Goal: Task Accomplishment & Management: Use online tool/utility

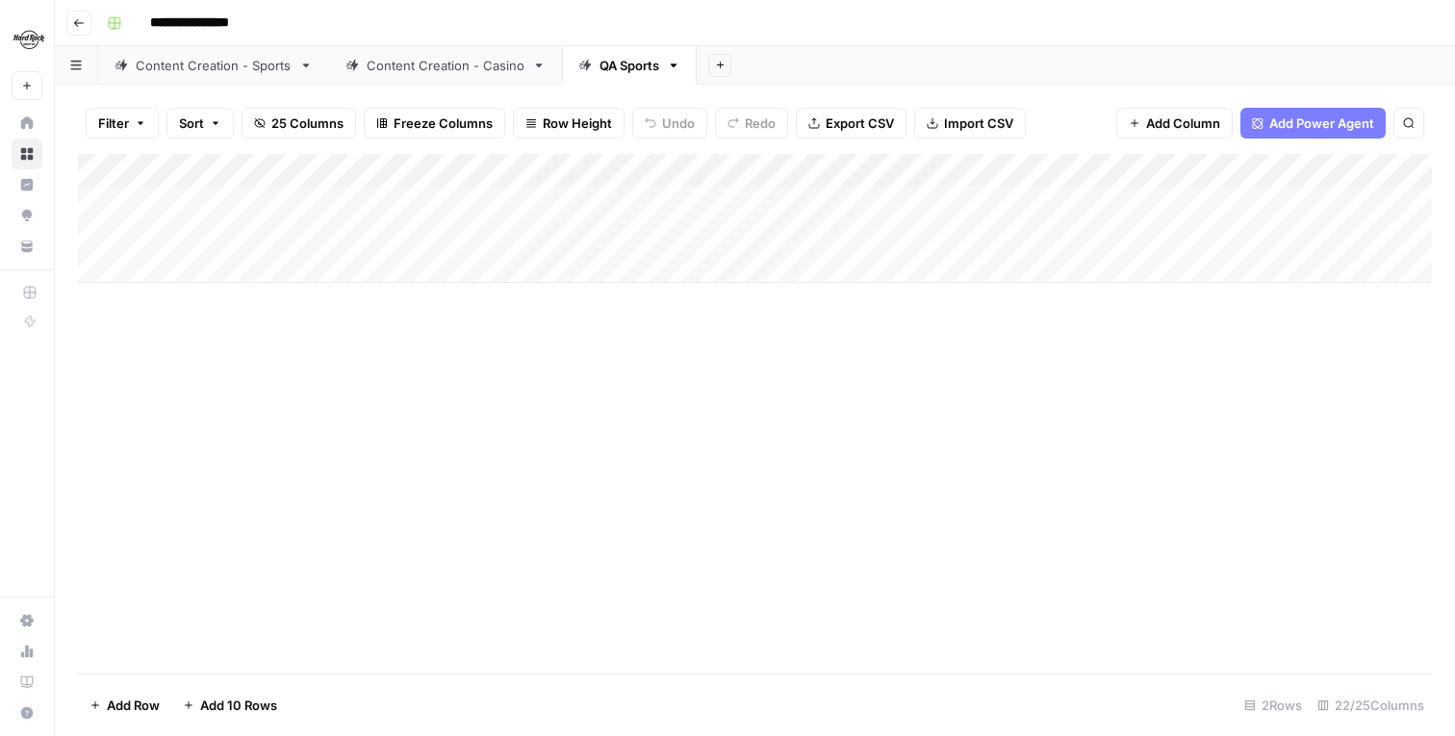
click at [80, 27] on icon "button" at bounding box center [79, 23] width 12 height 12
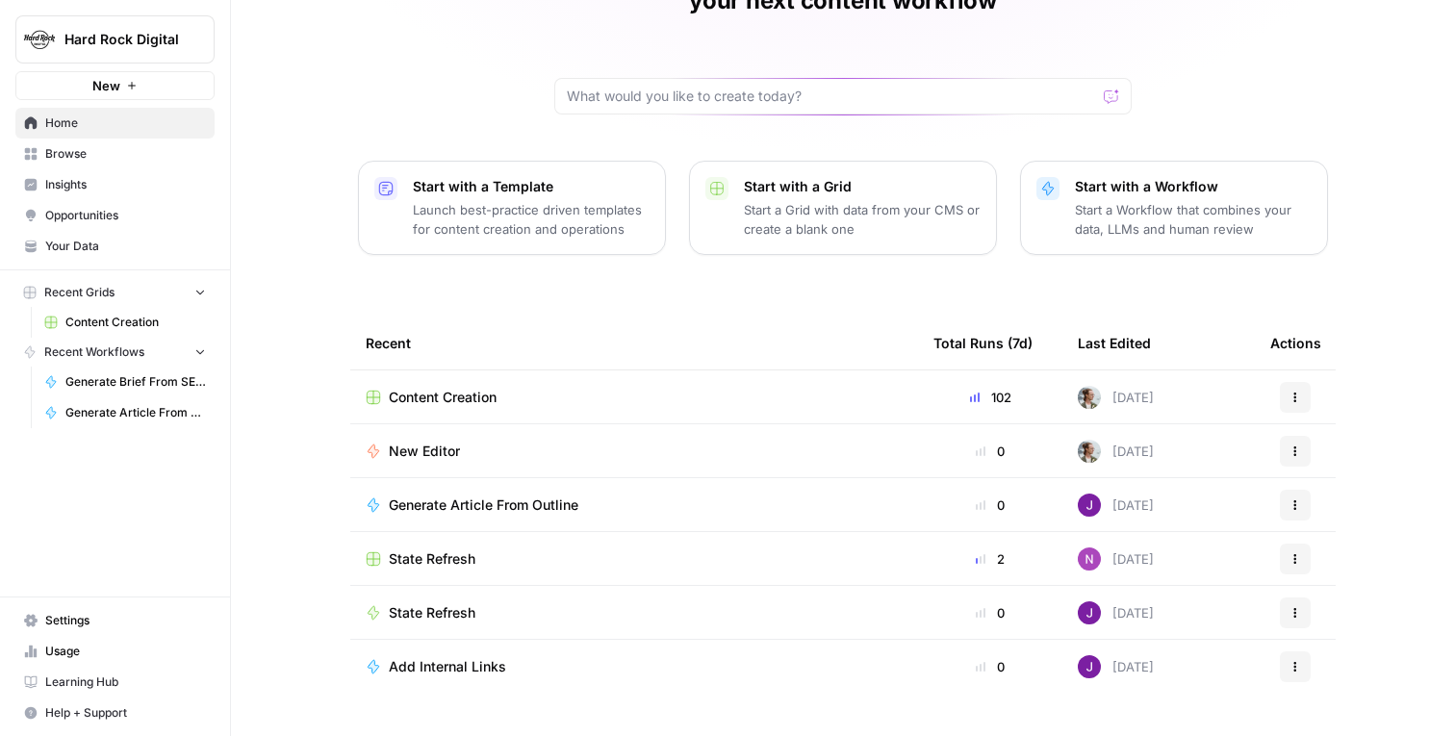
scroll to position [149, 0]
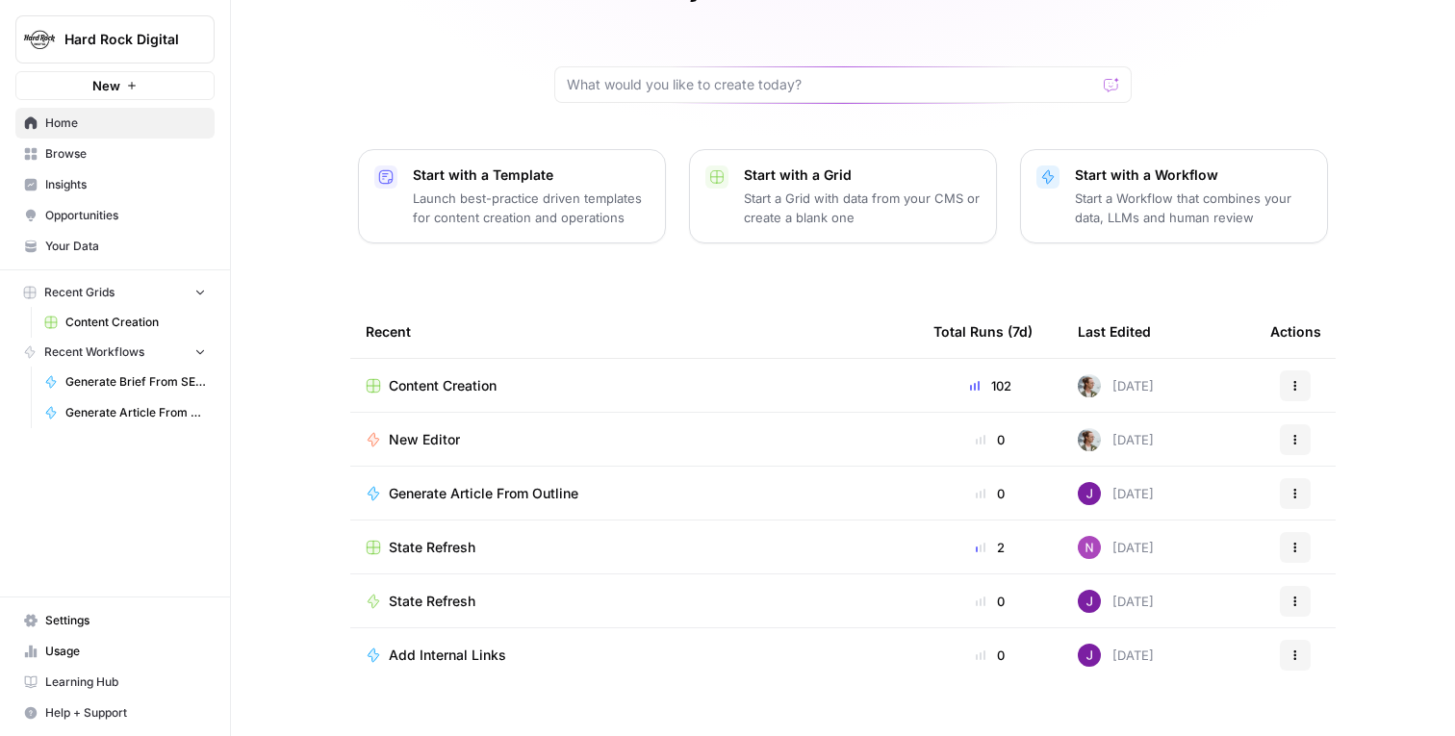
click at [458, 538] on span "State Refresh" at bounding box center [432, 547] width 87 height 19
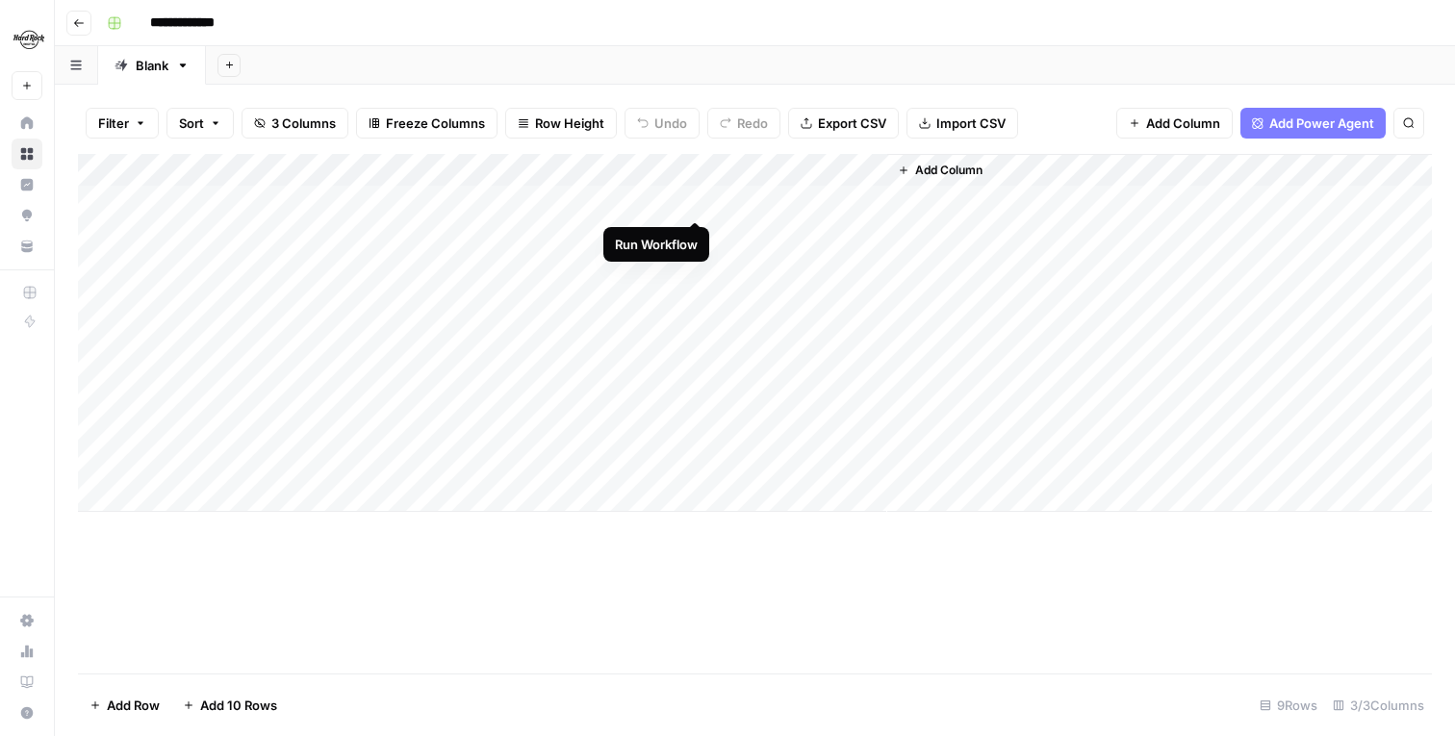
click at [695, 205] on div "Add Column" at bounding box center [755, 333] width 1354 height 358
click at [693, 233] on div "Add Column" at bounding box center [755, 333] width 1354 height 358
click at [626, 263] on div "Add Column" at bounding box center [755, 333] width 1354 height 358
click at [616, 302] on div "Add Column" at bounding box center [755, 333] width 1354 height 358
click at [625, 328] on div "Add Column" at bounding box center [755, 333] width 1354 height 358
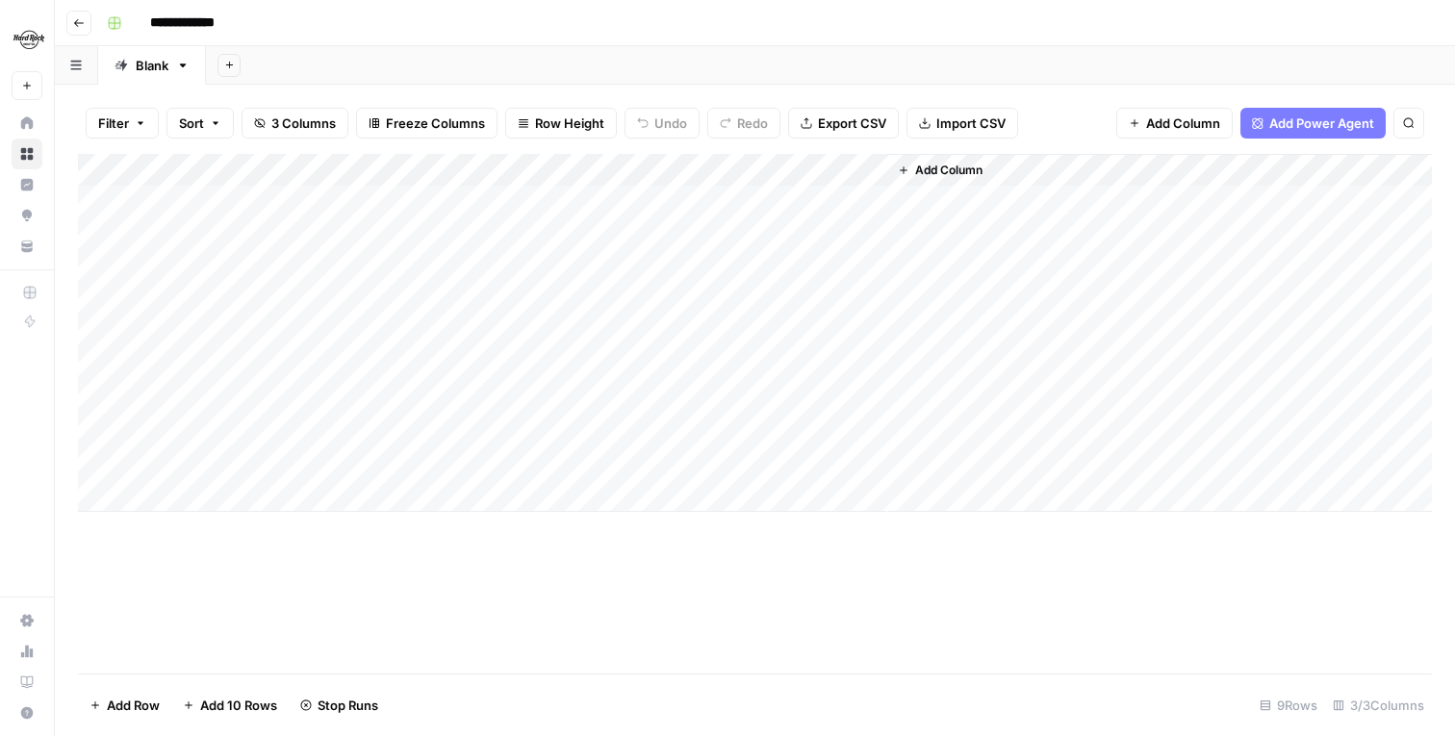
click at [623, 367] on div "Add Column" at bounding box center [755, 333] width 1354 height 358
click at [621, 399] on div "Add Column" at bounding box center [755, 333] width 1354 height 358
click at [623, 429] on div "Add Column" at bounding box center [755, 333] width 1354 height 358
click at [619, 463] on div "Add Column" at bounding box center [755, 333] width 1354 height 358
